Goal: Transaction & Acquisition: Purchase product/service

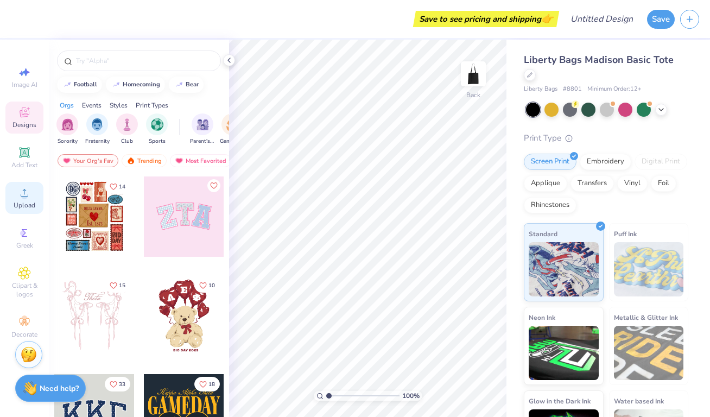
click at [24, 199] on div "Upload" at bounding box center [24, 198] width 38 height 32
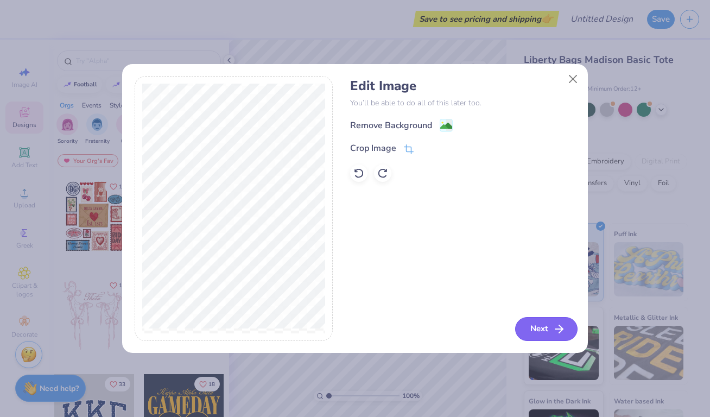
click at [550, 328] on button "Next" at bounding box center [546, 329] width 62 height 24
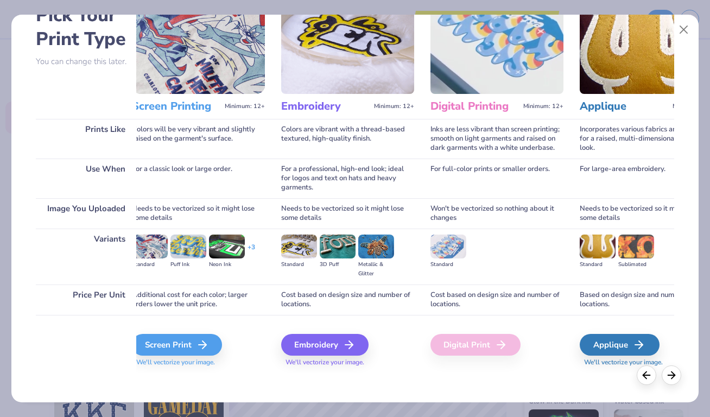
scroll to position [0, 22]
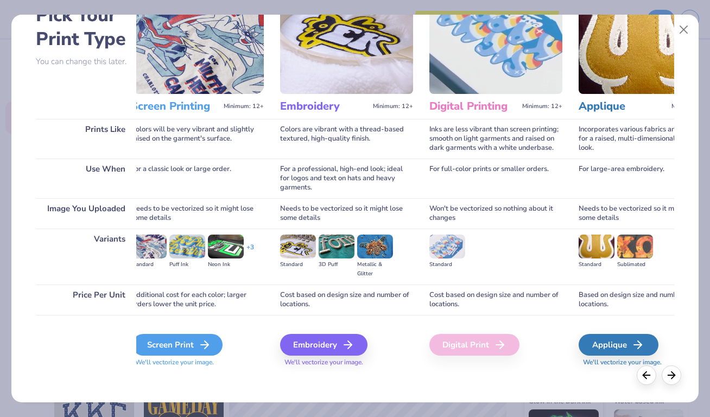
click at [206, 335] on div "Screen Print" at bounding box center [178, 345] width 90 height 22
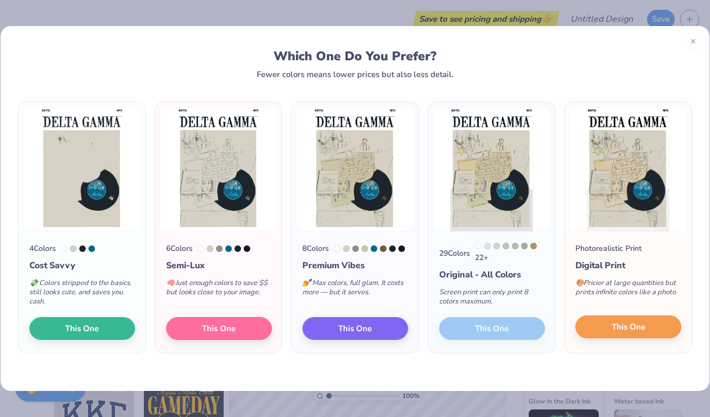
click at [615, 330] on span "This One" at bounding box center [629, 327] width 34 height 12
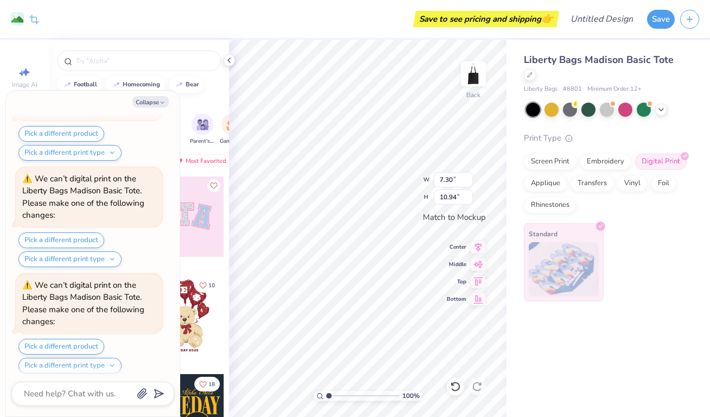
scroll to position [409, 0]
click at [152, 104] on button "Collapse" at bounding box center [151, 101] width 36 height 11
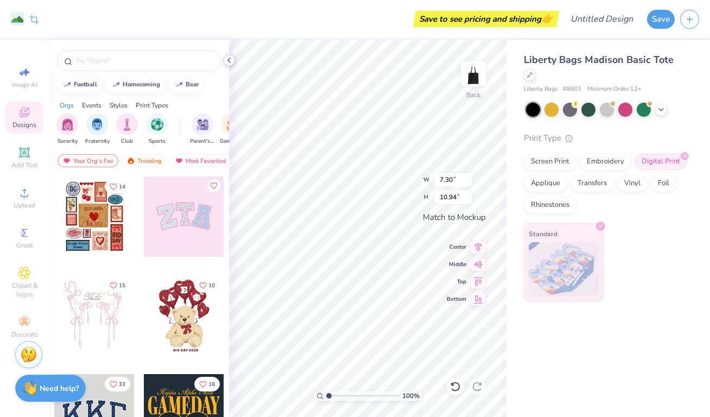
click at [229, 62] on icon at bounding box center [229, 60] width 9 height 9
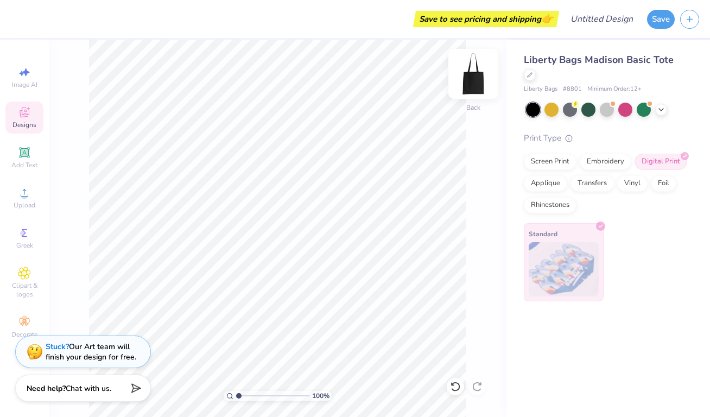
click at [476, 72] on img at bounding box center [473, 73] width 43 height 43
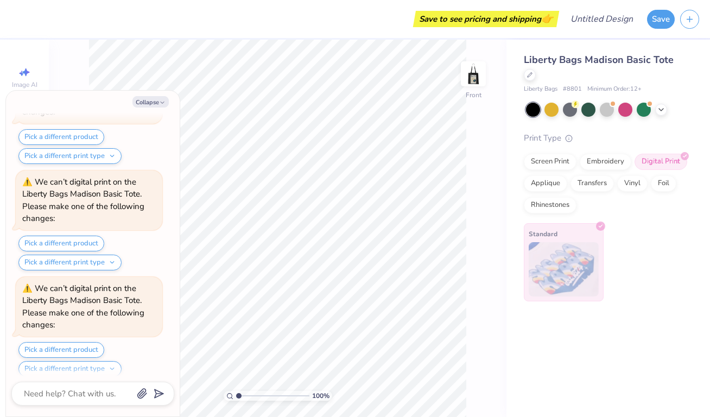
click at [476, 72] on img at bounding box center [474, 74] width 22 height 22
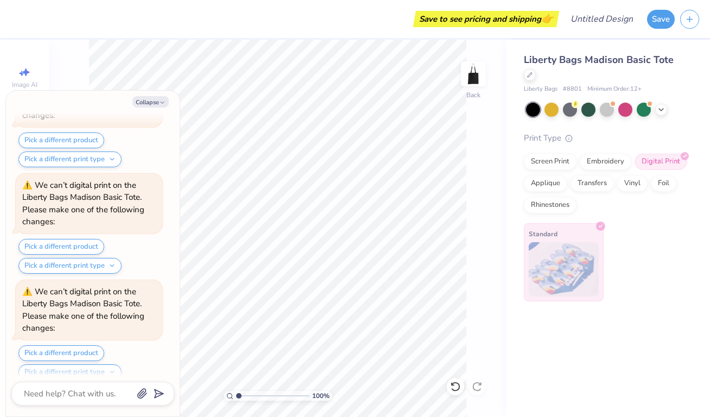
click at [527, 23] on div "Save to see pricing and shipping 👉" at bounding box center [486, 19] width 141 height 16
click at [653, 20] on button "Save" at bounding box center [661, 17] width 28 height 19
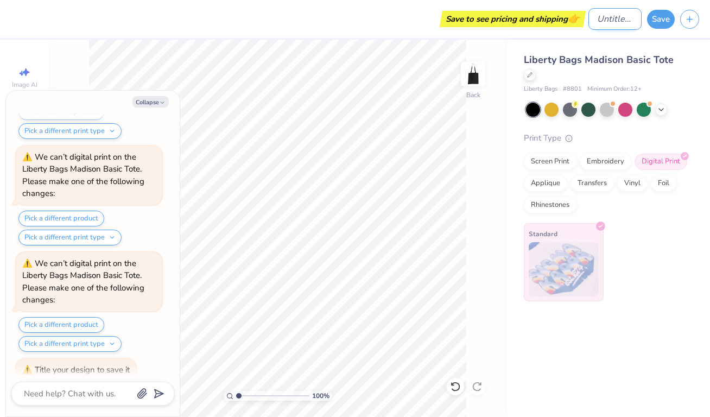
type textarea "x"
click at [589, 22] on input "Design Title" at bounding box center [615, 19] width 53 height 22
type input "p"
type textarea "x"
type input "po"
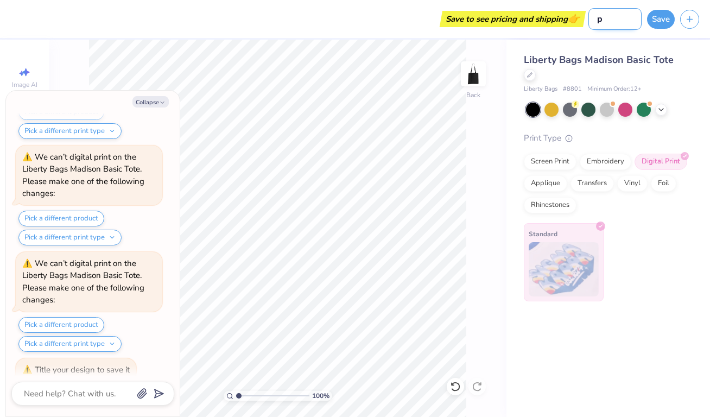
type textarea "x"
type input "pot"
type textarea "x"
type input "pote"
type textarea "x"
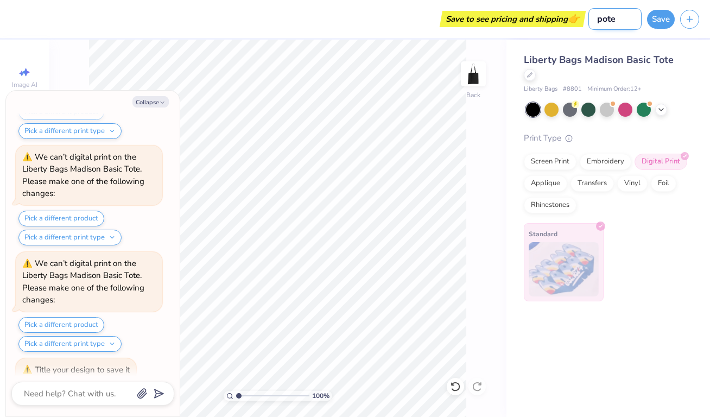
type input "poten"
type textarea "x"
type input "potenc"
type textarea "x"
type input "potench"
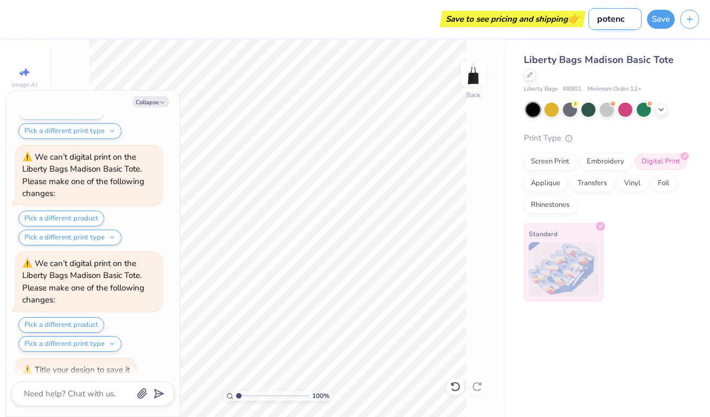
type textarea "x"
type input "potency"
type textarea "x"
type input "potency"
drag, startPoint x: 622, startPoint y: 15, endPoint x: 651, endPoint y: 23, distance: 29.8
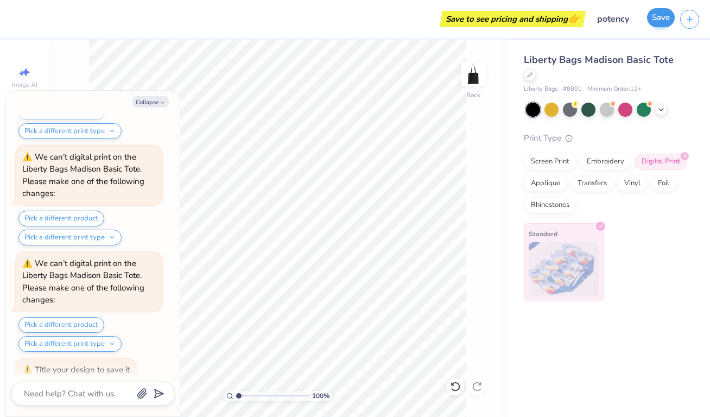
click at [651, 23] on button "Save" at bounding box center [661, 17] width 28 height 19
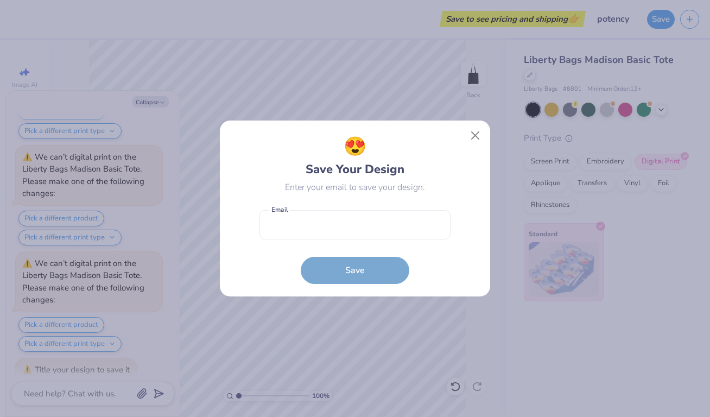
click at [369, 274] on form "Email is a required field Email Save" at bounding box center [355, 245] width 191 height 80
click at [475, 127] on button "Close" at bounding box center [475, 135] width 21 height 21
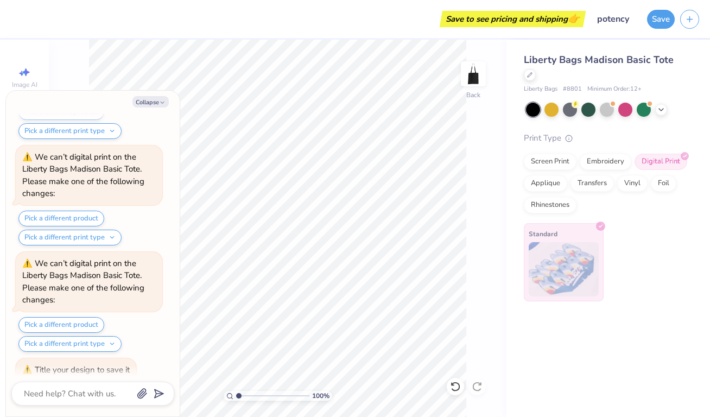
click at [520, 20] on div "Save to see pricing and shipping 👉" at bounding box center [513, 19] width 141 height 16
click at [654, 26] on button "Save" at bounding box center [661, 17] width 28 height 19
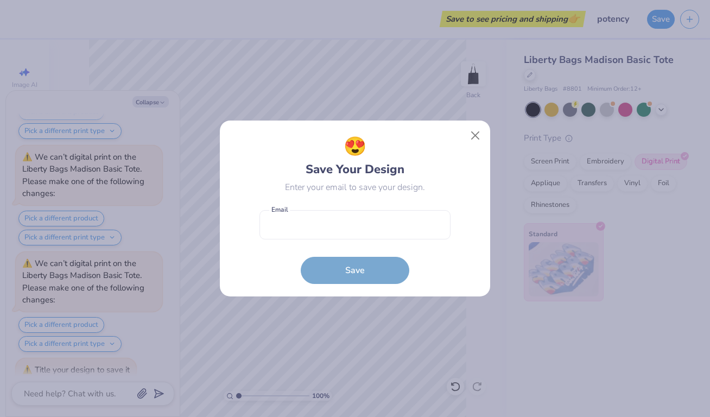
click at [420, 205] on form "Email is a required field Email Save" at bounding box center [355, 245] width 191 height 80
click at [416, 219] on input "email" at bounding box center [355, 225] width 191 height 30
type input "[EMAIL_ADDRESS][PERSON_NAME][DOMAIN_NAME]"
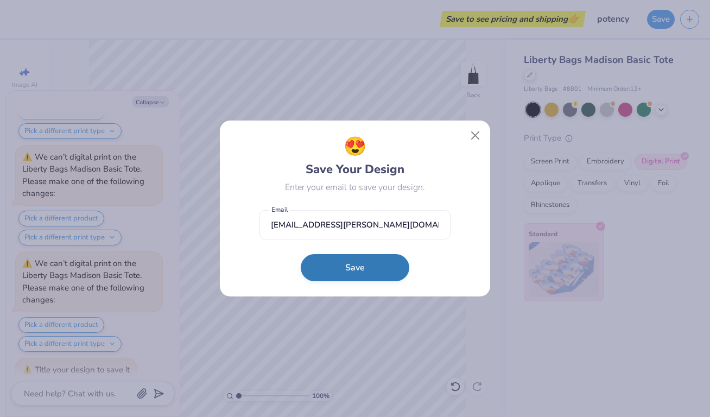
click at [388, 261] on button "Save" at bounding box center [355, 267] width 109 height 27
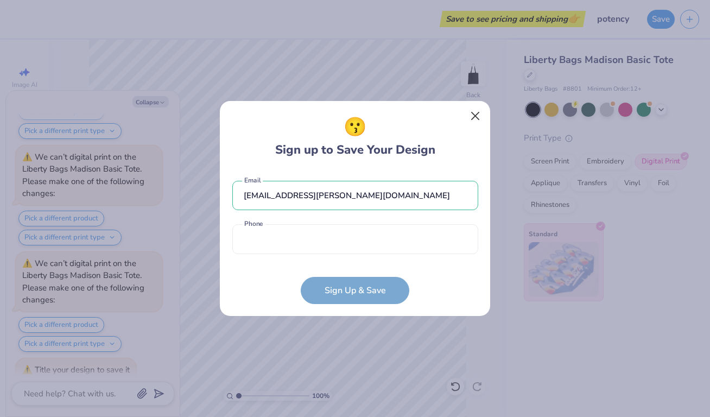
click at [476, 124] on button "Close" at bounding box center [475, 116] width 21 height 21
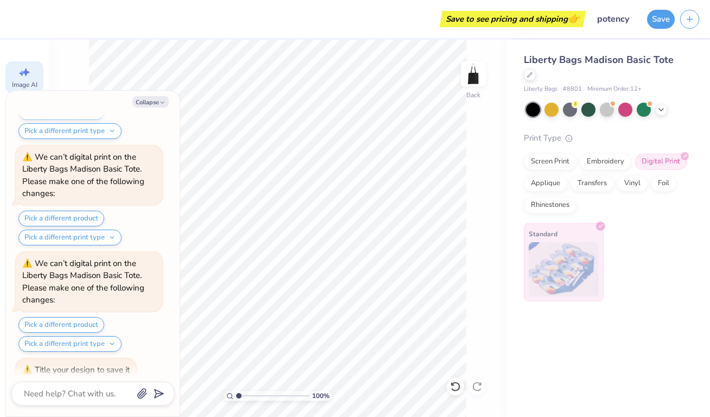
click at [42, 75] on div "Image AI" at bounding box center [24, 77] width 38 height 32
type textarea "x"
select select "4"
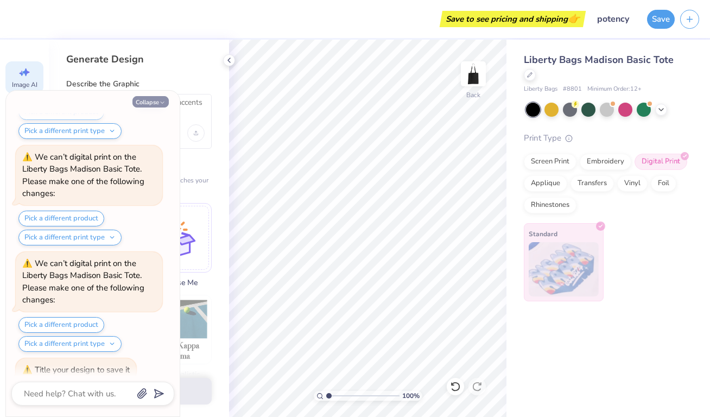
click at [155, 99] on button "Collapse" at bounding box center [151, 101] width 36 height 11
type textarea "x"
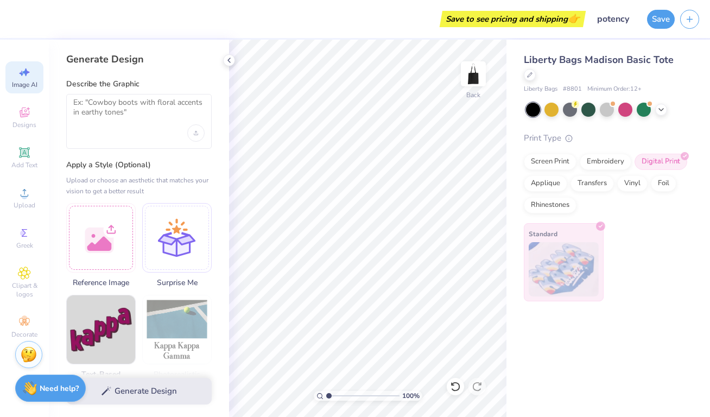
scroll to position [0, 0]
click at [118, 118] on textarea at bounding box center [138, 111] width 131 height 27
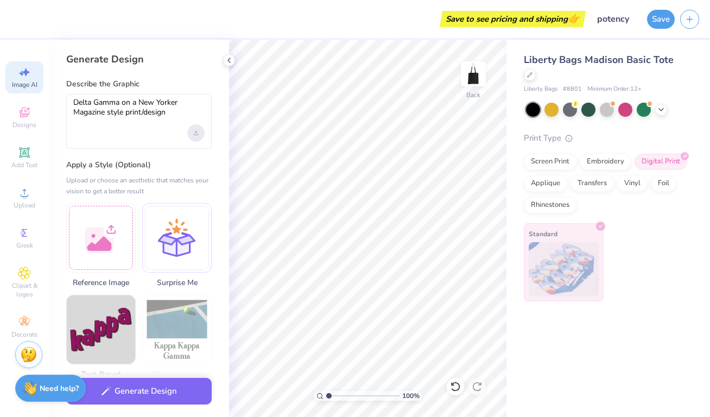
click at [194, 133] on icon "Upload image" at bounding box center [196, 133] width 4 height 4
click at [194, 117] on textarea "Delta Gamma on a New Yorker Magazine style print/design" at bounding box center [138, 111] width 131 height 27
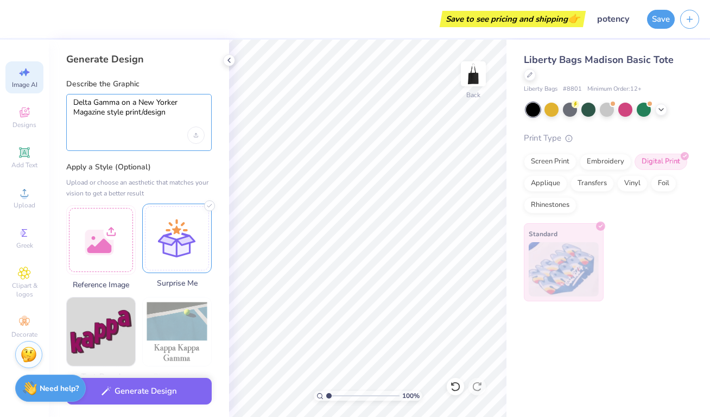
type textarea "Delta Gamma on a New Yorker Magazine style print/design"
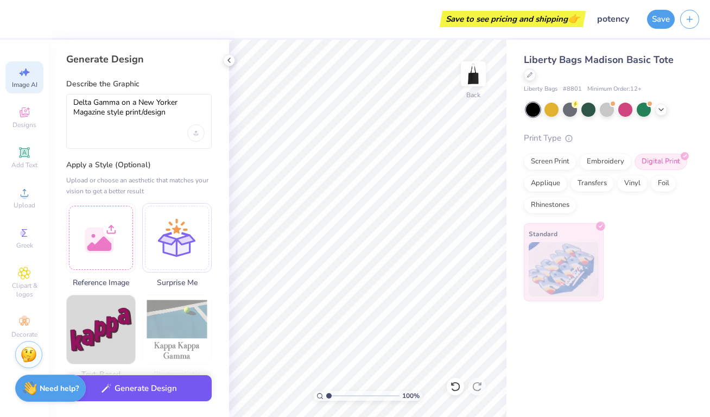
click at [151, 382] on button "Generate Design" at bounding box center [139, 388] width 146 height 27
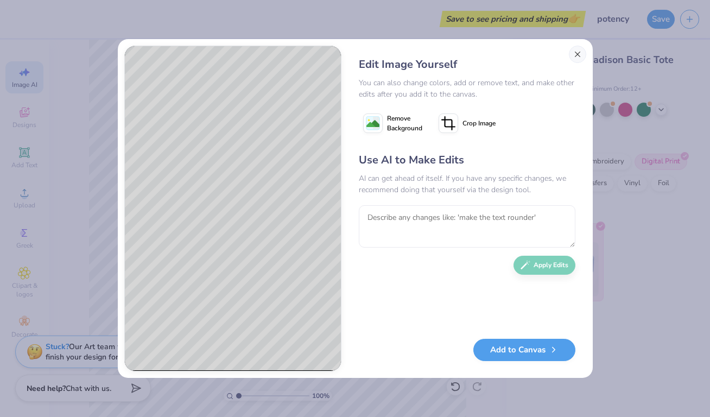
click at [575, 60] on button "Close" at bounding box center [577, 54] width 17 height 17
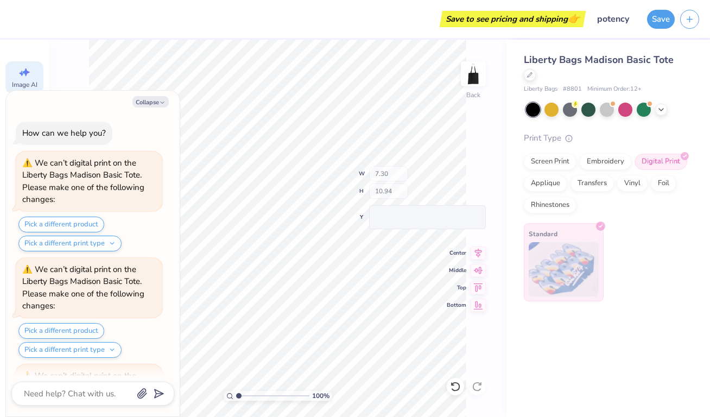
scroll to position [1176, 0]
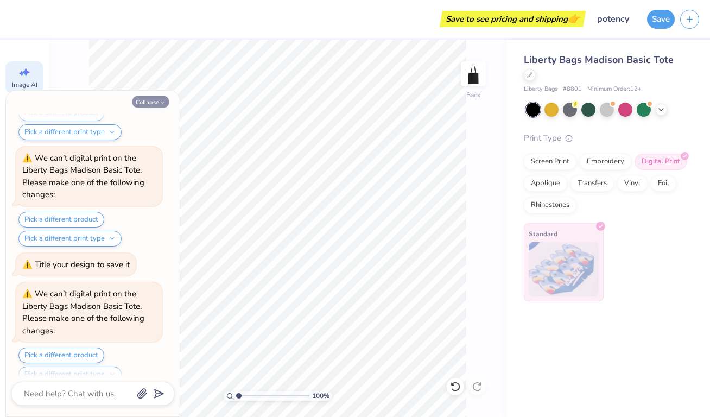
click at [154, 100] on button "Collapse" at bounding box center [151, 101] width 36 height 11
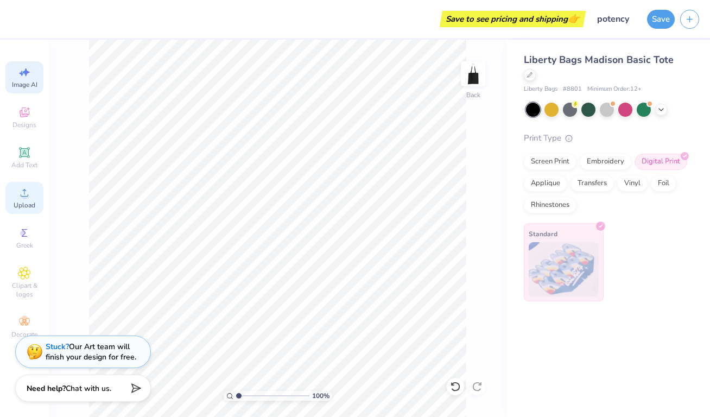
click at [30, 197] on icon at bounding box center [24, 192] width 13 height 13
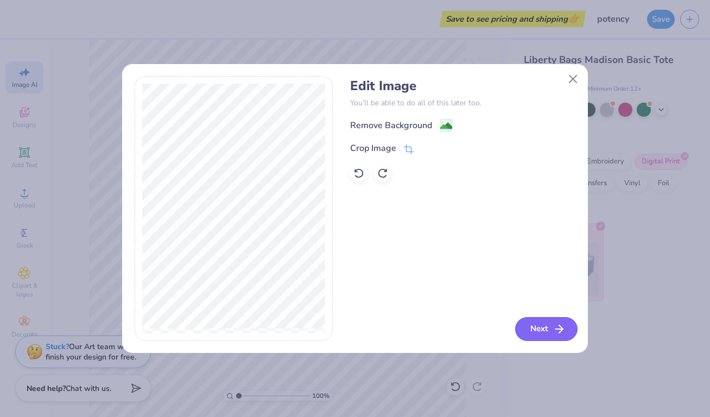
click at [555, 328] on icon "button" at bounding box center [559, 329] width 13 height 13
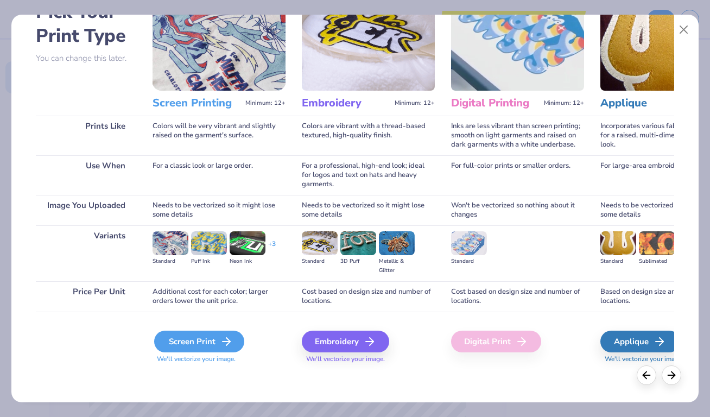
click at [204, 346] on div "Screen Print" at bounding box center [199, 342] width 90 height 22
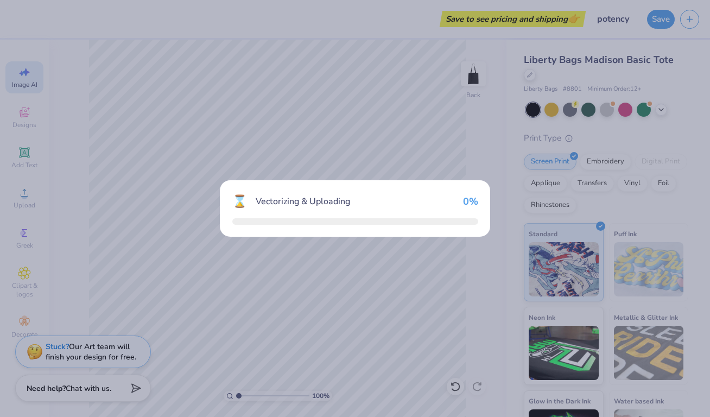
scroll to position [70, 0]
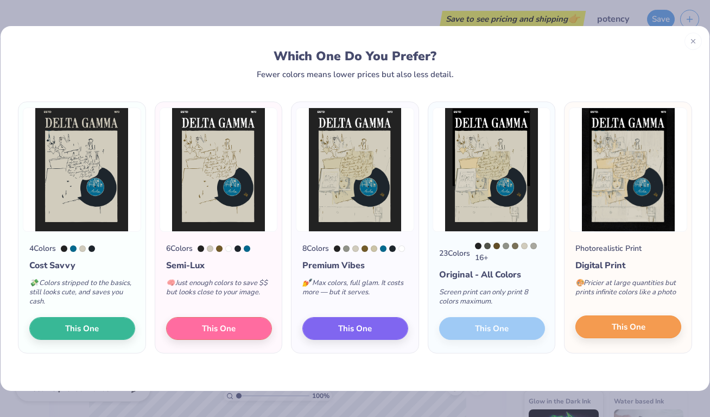
click at [637, 325] on span "This One" at bounding box center [629, 327] width 34 height 12
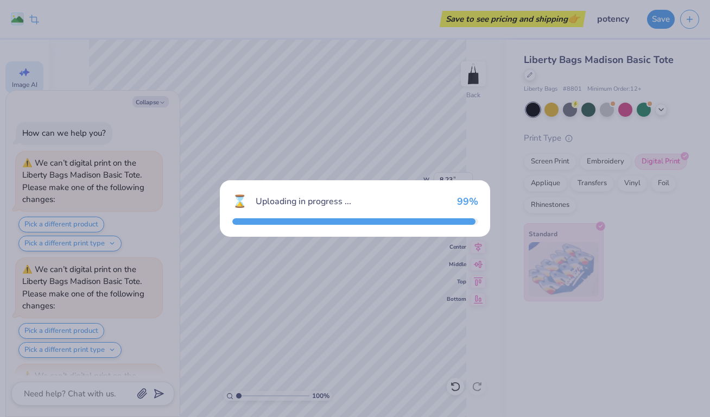
scroll to position [1492, 0]
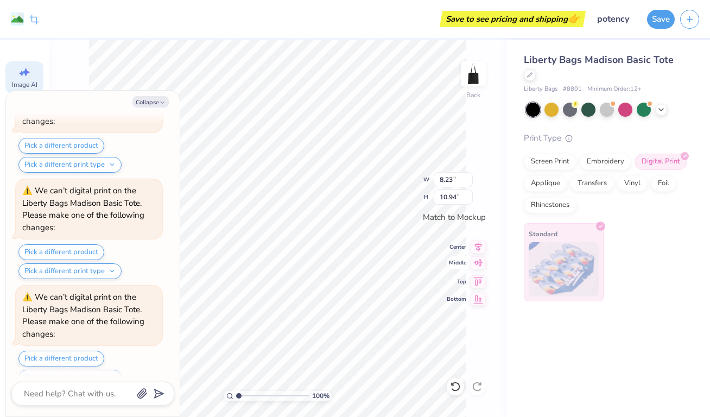
type textarea "x"
type input "1.19"
type textarea "x"
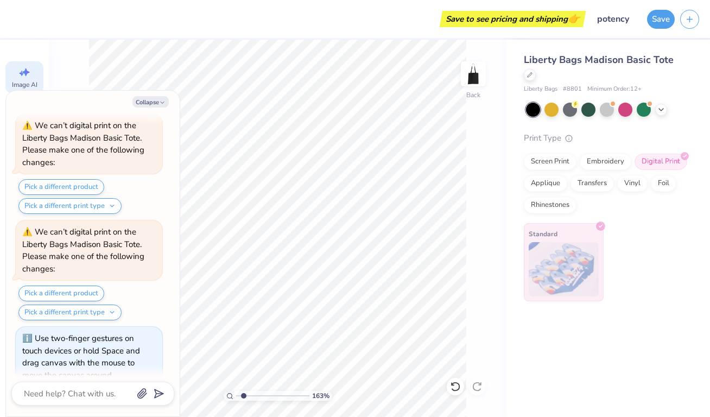
type input "1.71"
drag, startPoint x: 238, startPoint y: 398, endPoint x: 244, endPoint y: 398, distance: 6.0
click at [244, 398] on input "range" at bounding box center [272, 396] width 73 height 10
click at [450, 16] on div "Save to see pricing and shipping 👉 Design Title potency Save Image AI Designs A…" at bounding box center [355, 208] width 710 height 417
click at [162, 112] on div "Collapse How can we help you? We can’t digital print on the Liberty Bags Madiso…" at bounding box center [93, 254] width 174 height 326
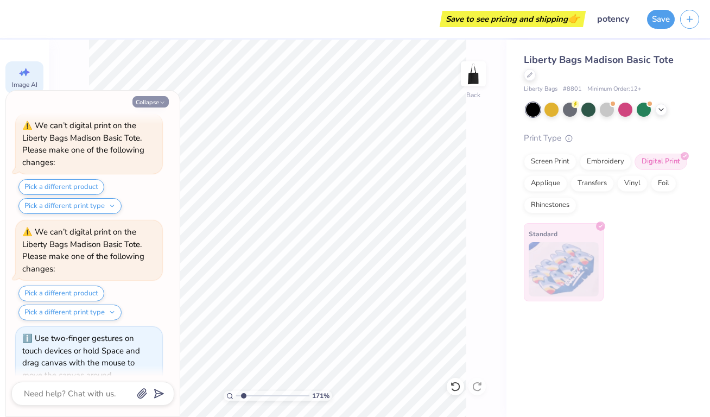
click at [162, 107] on button "Collapse" at bounding box center [151, 101] width 36 height 11
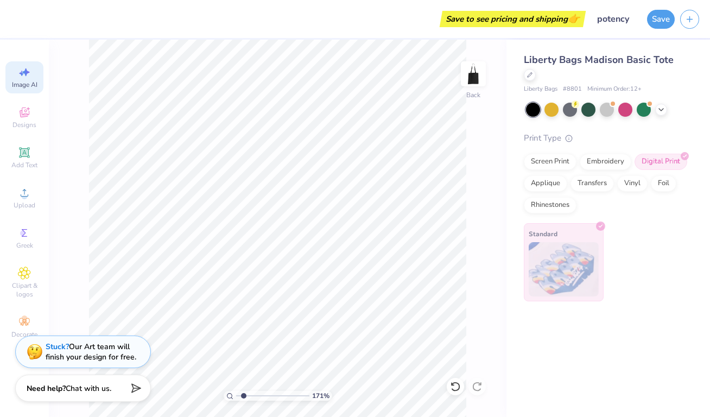
type textarea "x"
